Goal: Find specific page/section: Find specific page/section

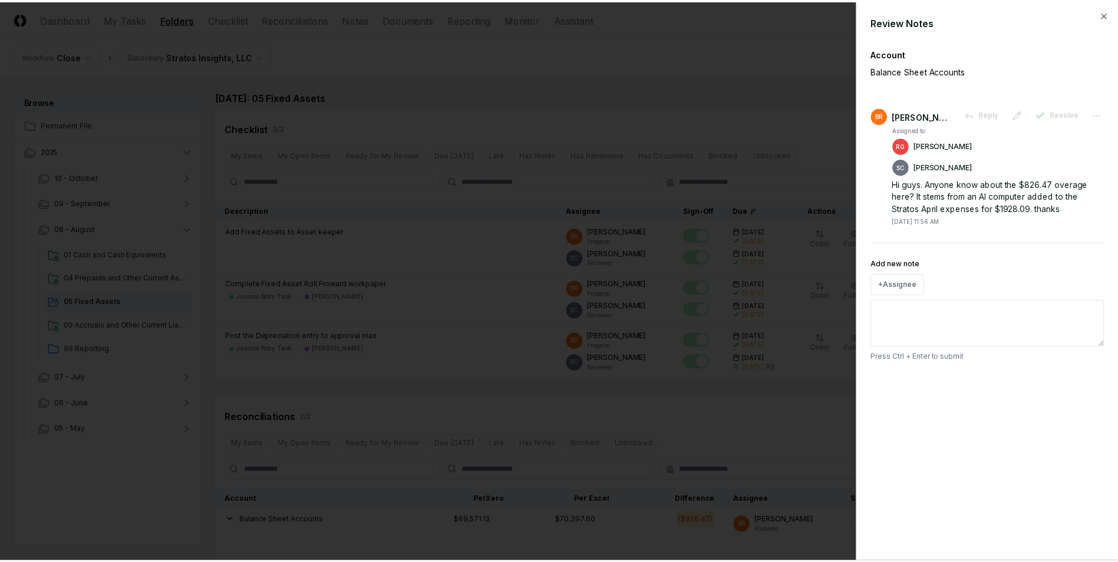
scroll to position [295, 0]
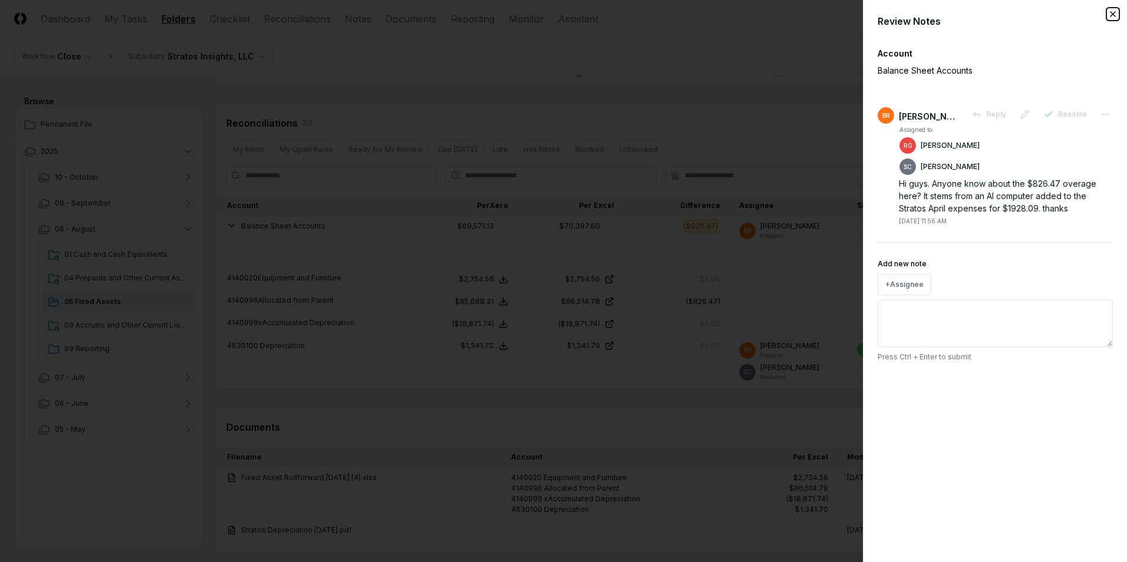
click at [1113, 15] on icon "button" at bounding box center [1112, 13] width 9 height 9
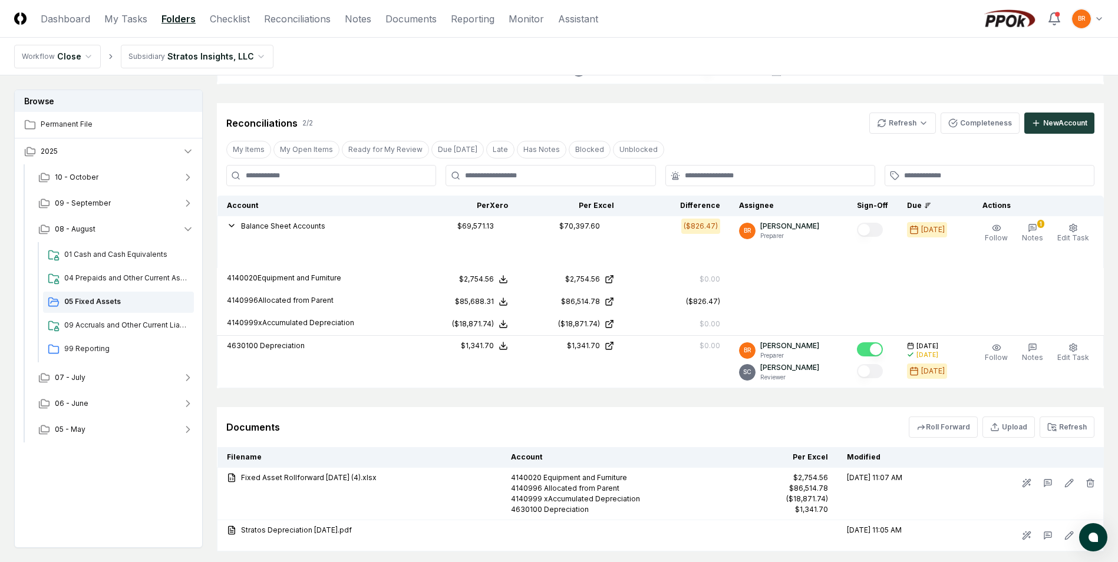
click at [218, 59] on html "CloseCore Dashboard My Tasks Folders Checklist Reconciliations Notes Documents …" at bounding box center [559, 170] width 1118 height 931
click at [217, 59] on html "CloseCore Dashboard My Tasks Folders Checklist Reconciliations Notes Documents …" at bounding box center [559, 170] width 1118 height 931
click at [187, 431] on icon "button" at bounding box center [188, 430] width 12 height 12
click at [97, 500] on span "05 Fixed Assets" at bounding box center [126, 502] width 125 height 11
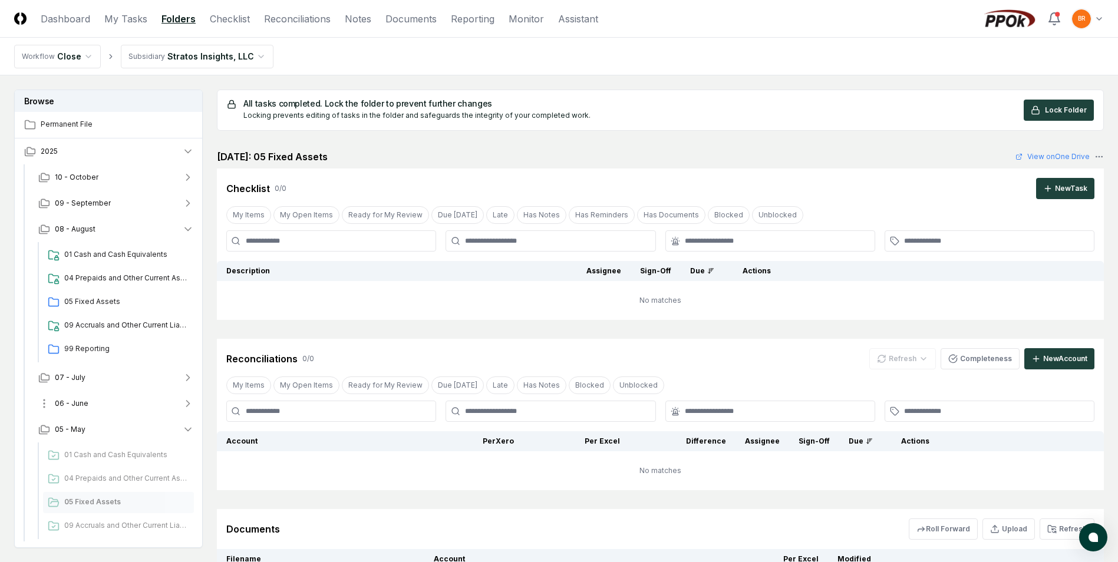
click at [81, 405] on span "06 - June" at bounding box center [72, 403] width 34 height 11
click at [97, 476] on span "05 Fixed Assets" at bounding box center [126, 476] width 125 height 11
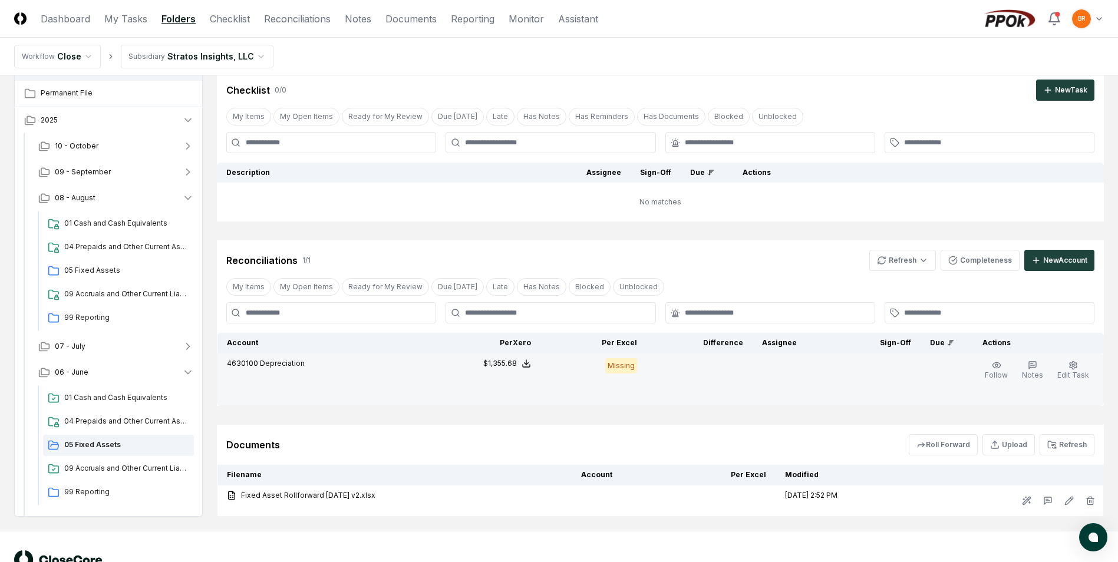
scroll to position [78, 0]
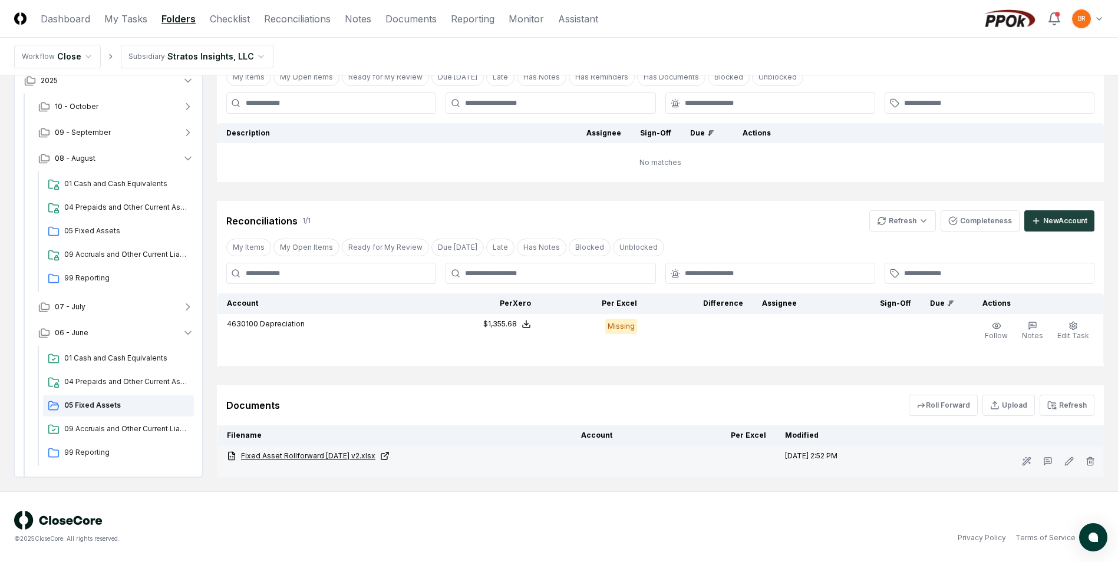
click at [323, 454] on link "Fixed Asset Rollforward [DATE] v2.xlsx" at bounding box center [394, 456] width 335 height 11
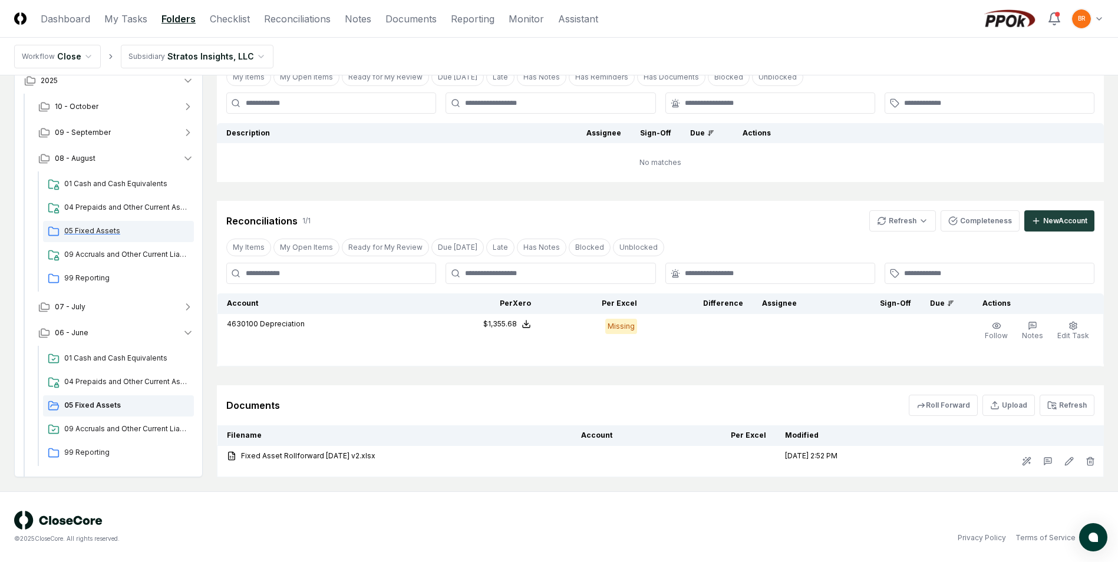
click at [95, 235] on span "05 Fixed Assets" at bounding box center [126, 231] width 125 height 11
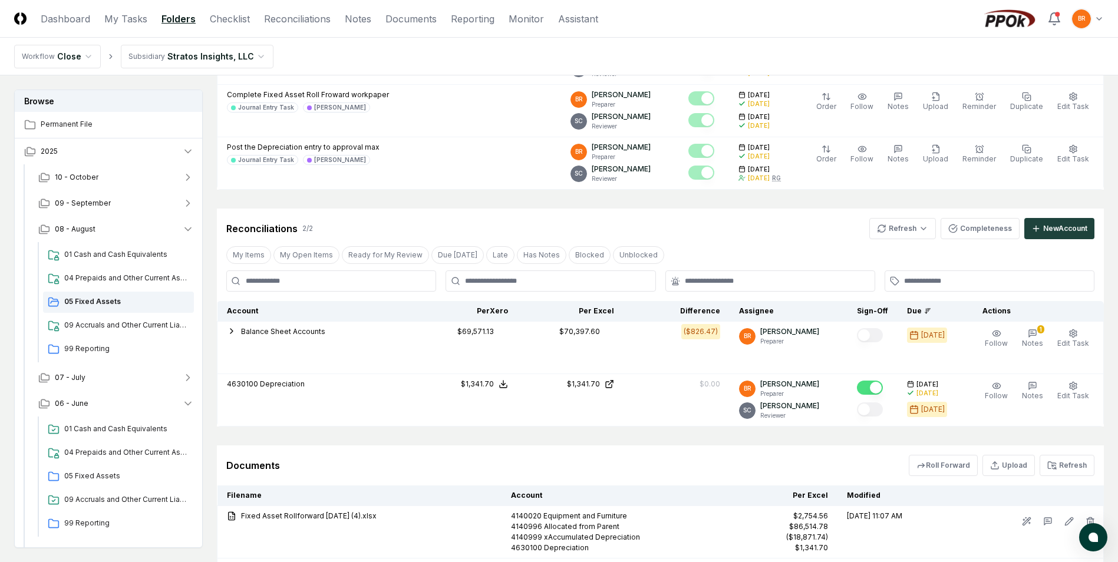
scroll to position [302, 0]
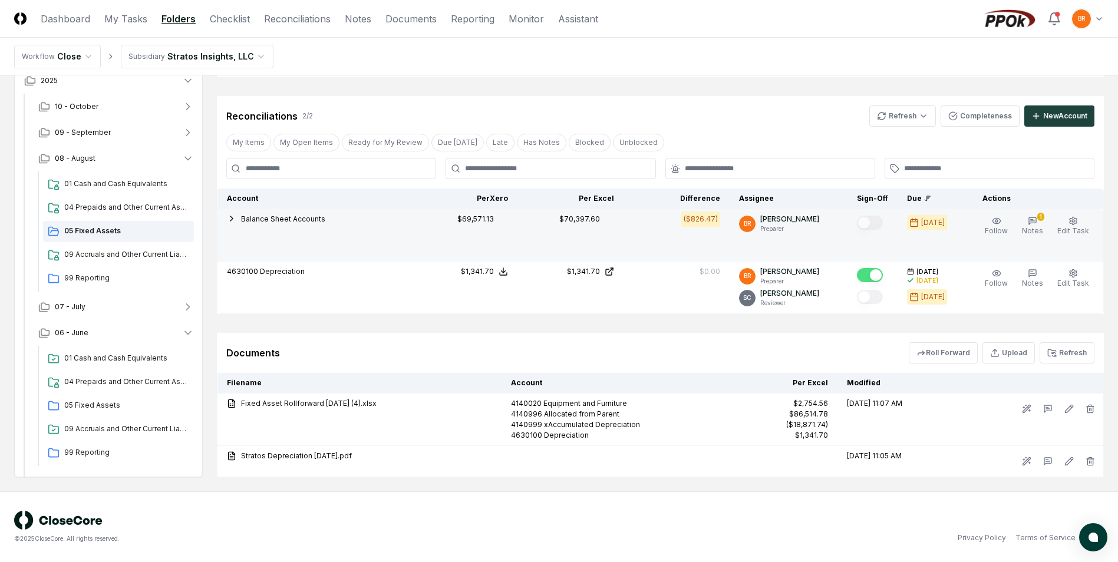
click at [231, 218] on icon "button" at bounding box center [231, 218] width 9 height 9
